Goal: Task Accomplishment & Management: Manage account settings

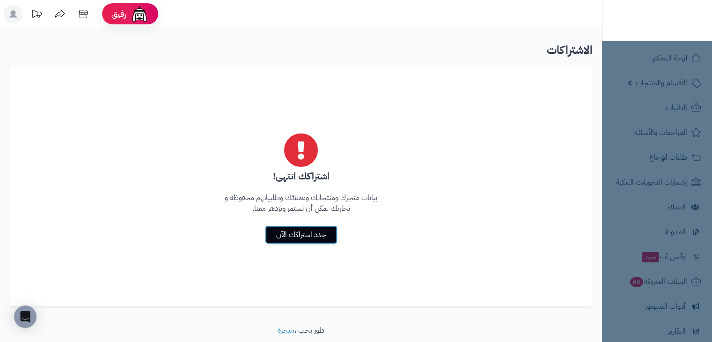
click at [327, 233] on link "جدد اشتراكك الآن" at bounding box center [301, 234] width 73 height 19
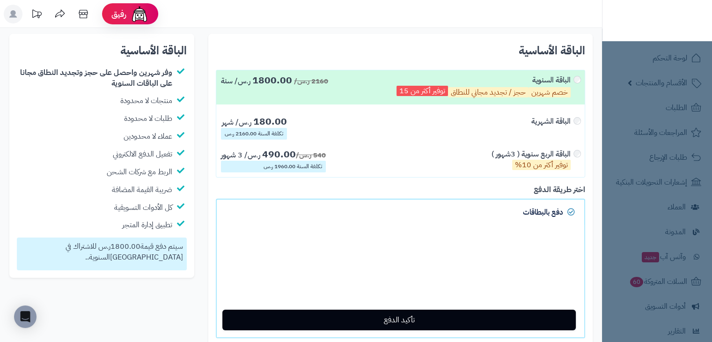
click at [666, 137] on nav "لوحة التحكم الأقسام والمنتجات المنتجات الأقسام الماركات مواصفات المنتجات مواصفا…" at bounding box center [657, 183] width 110 height 342
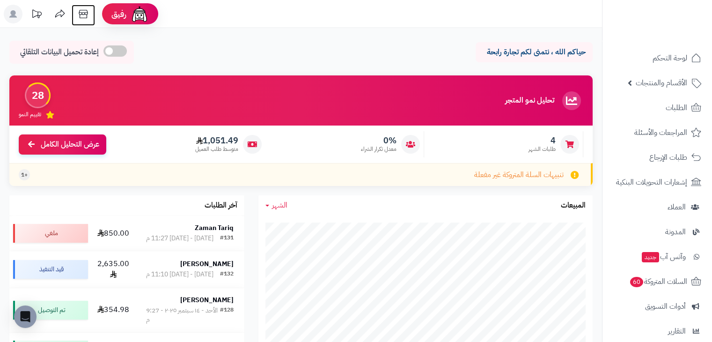
click at [86, 13] on icon at bounding box center [83, 14] width 9 height 8
click at [80, 12] on icon at bounding box center [83, 14] width 19 height 19
